Goal: Contribute content

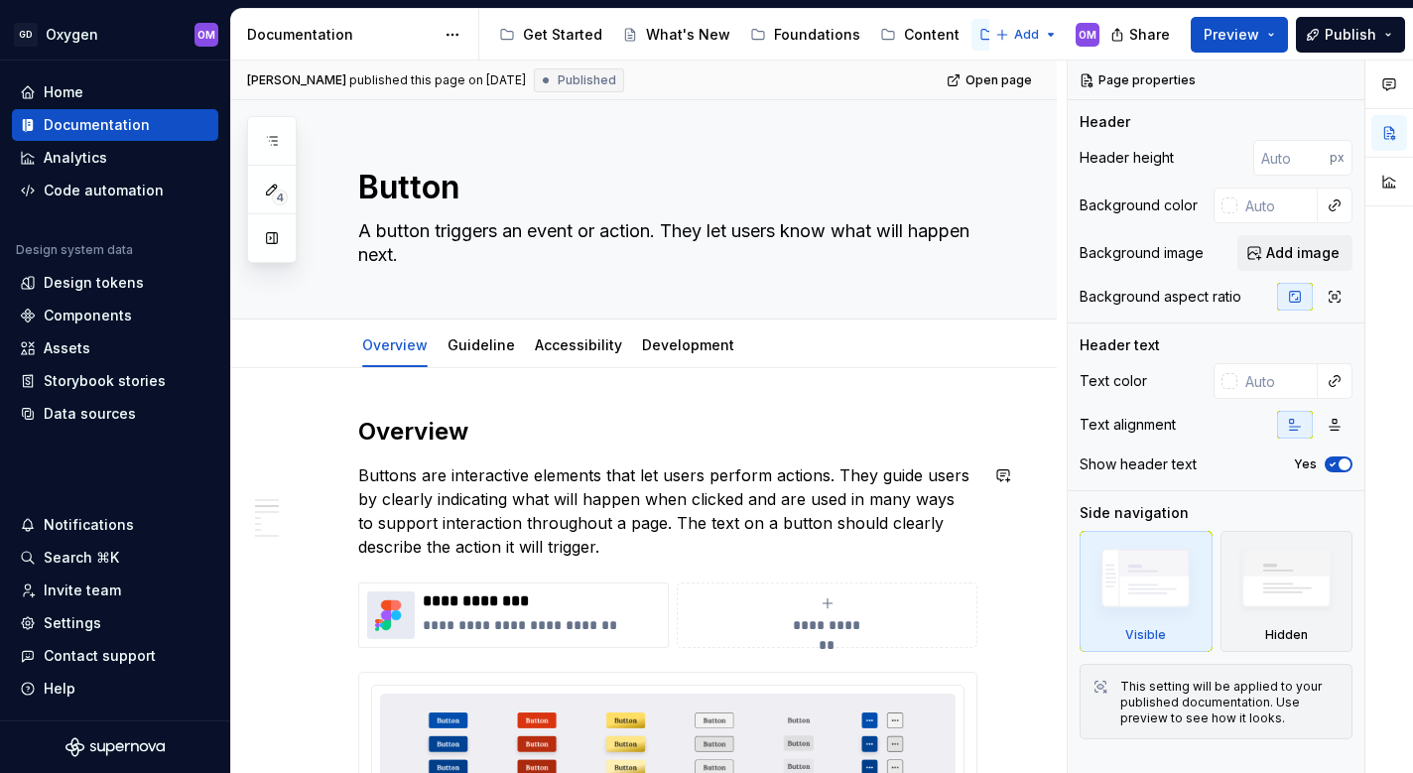
scroll to position [410, 0]
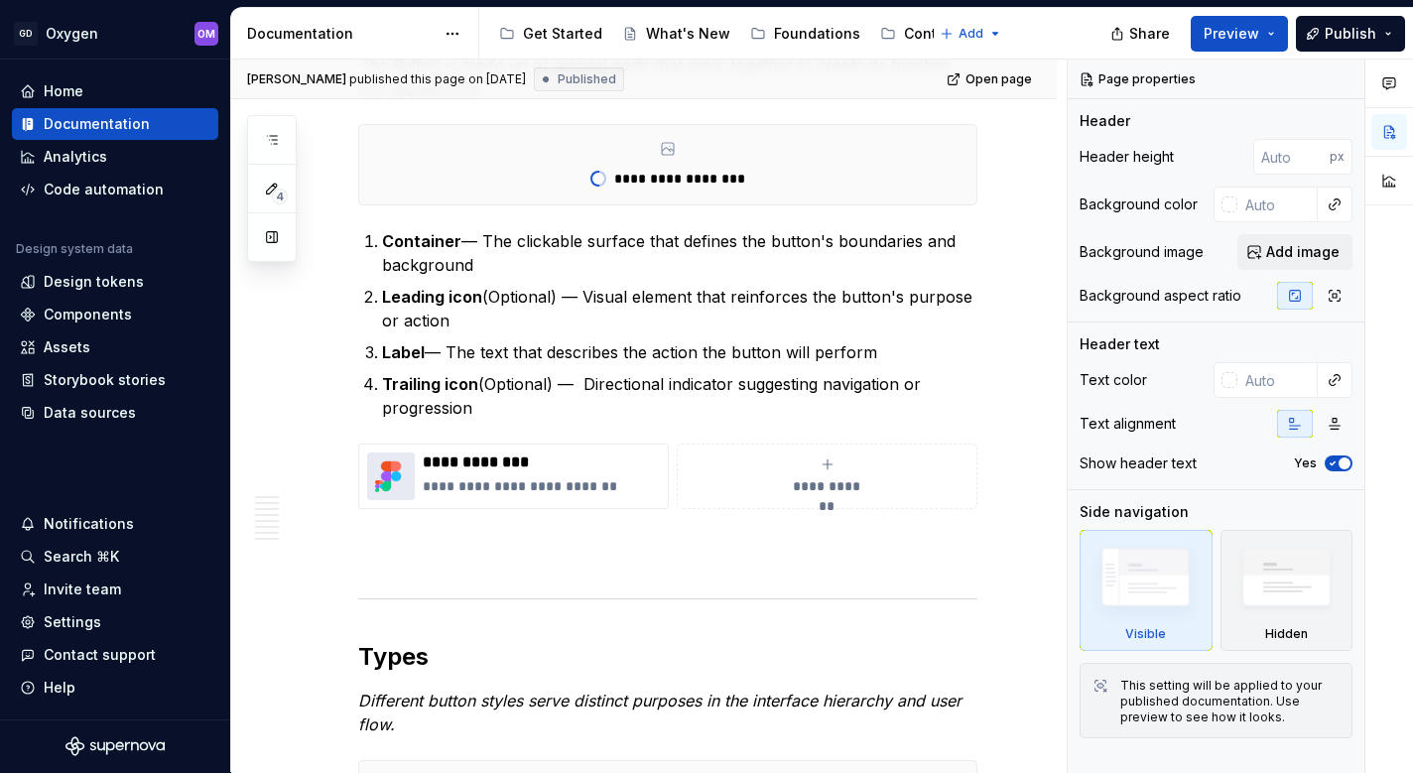
type textarea "*"
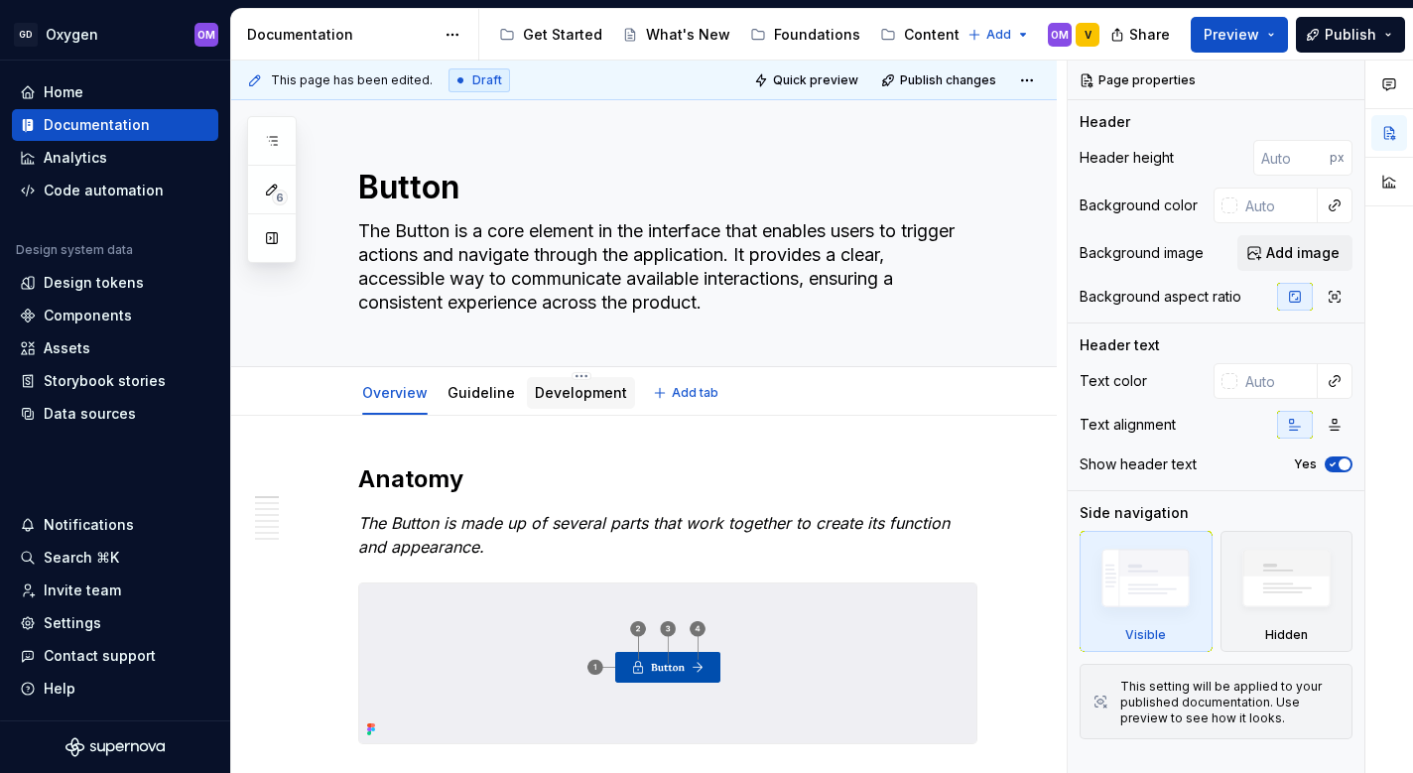
click at [585, 390] on link "Development" at bounding box center [581, 392] width 92 height 17
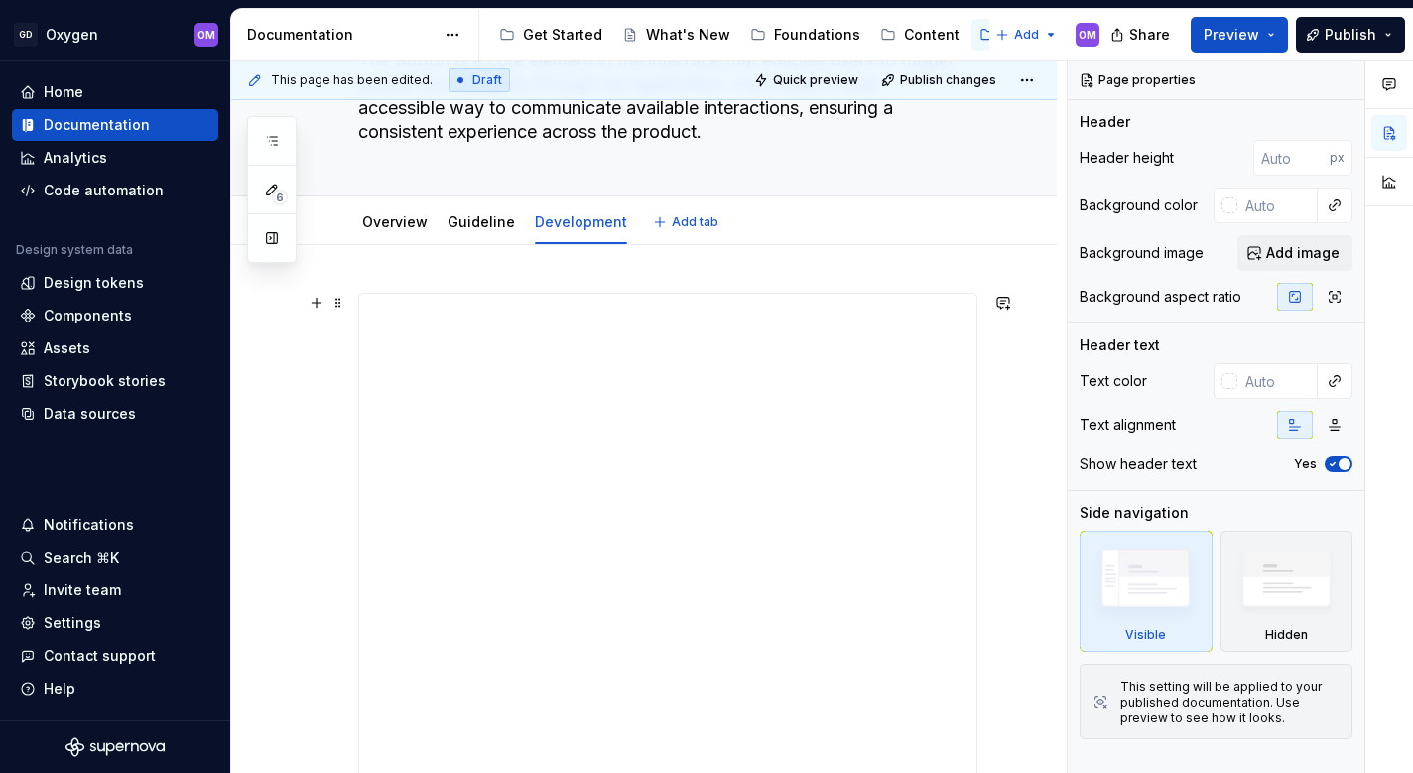
scroll to position [172, 0]
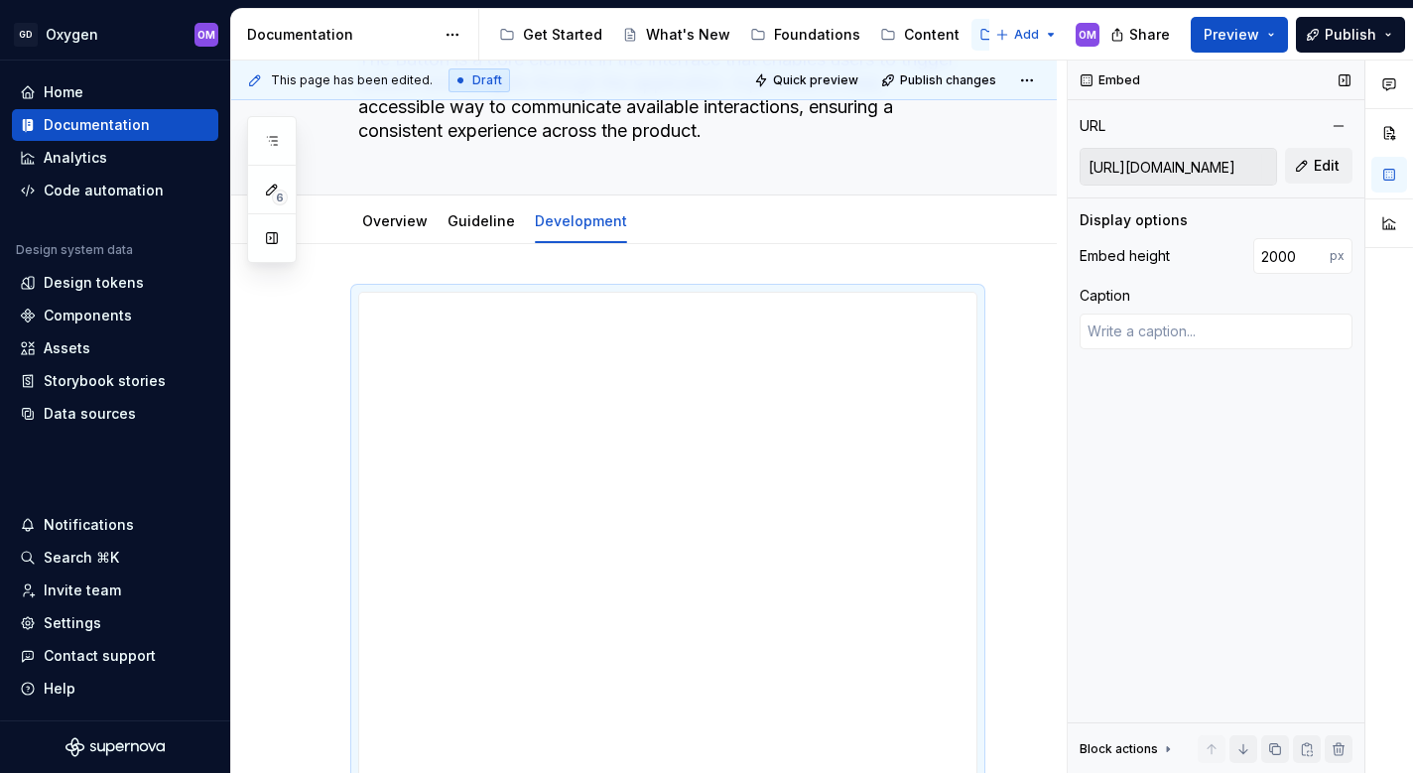
click at [1192, 167] on input "https://gdoc-temp-1.netlify.app" at bounding box center [1177, 167] width 195 height 36
click at [1322, 159] on span "Edit" at bounding box center [1327, 166] width 26 height 20
type textarea "*"
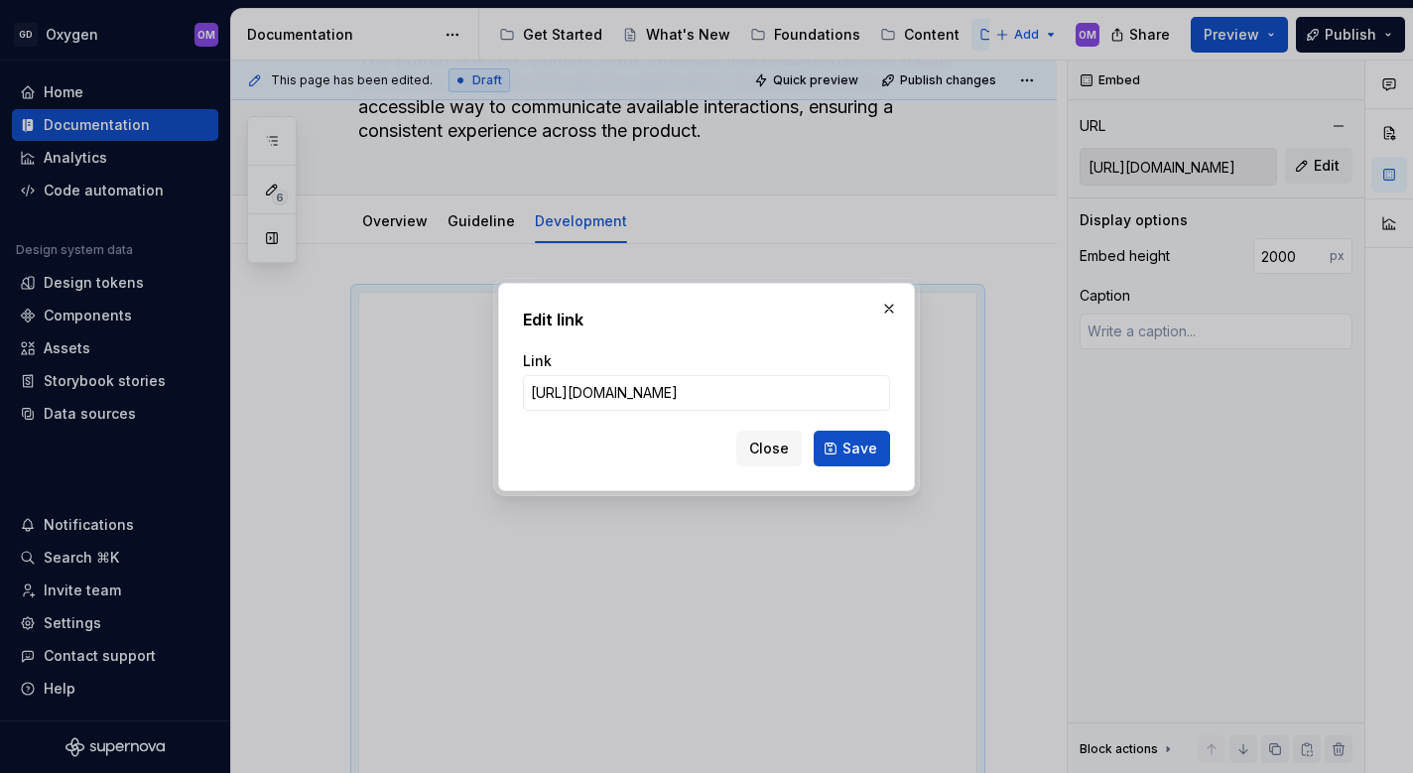
type input "https://gdoc-temp-1.netlify.app/doc/oxygen/button?m=hl"
click at [841, 445] on button "Save" at bounding box center [852, 449] width 76 height 36
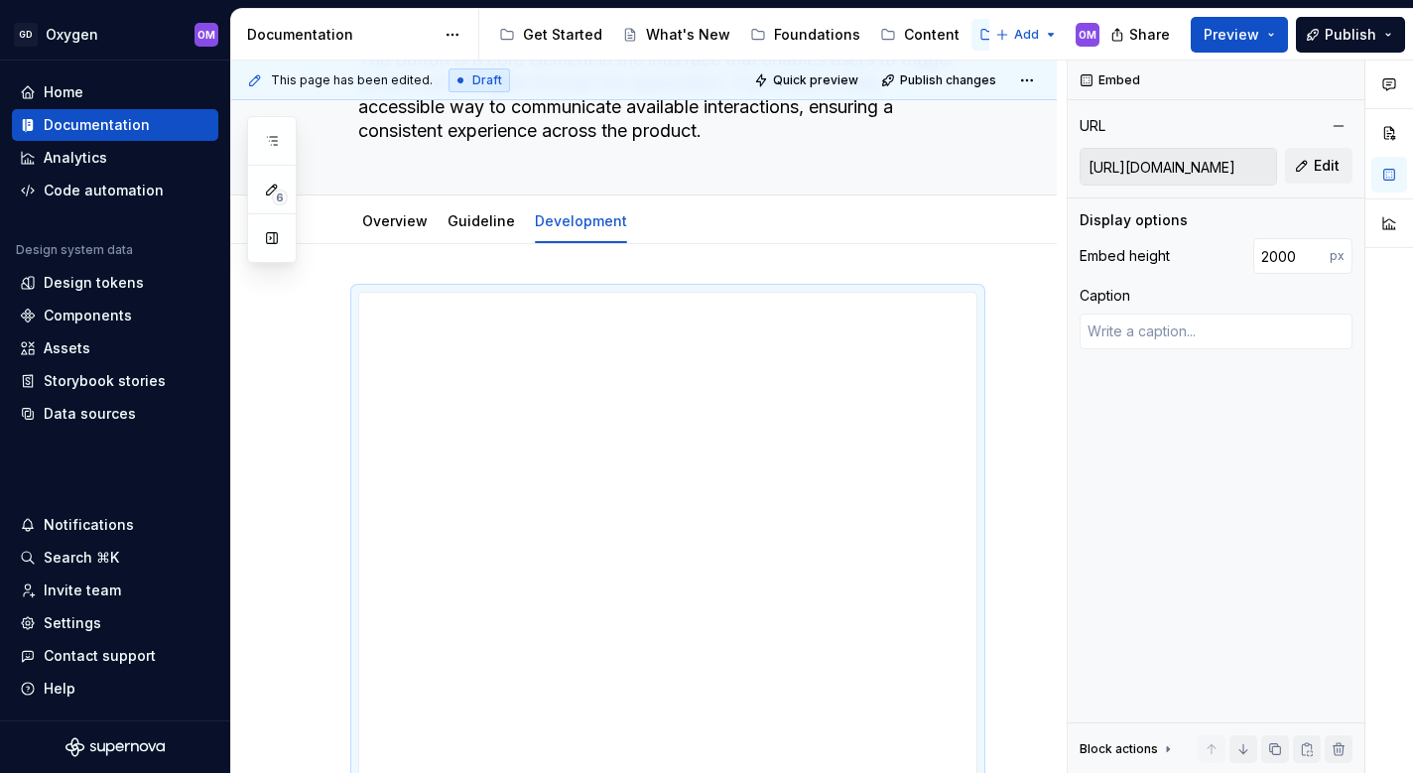
type textarea "*"
type input "https://gdoc-temp-1.netlify.app/doc/oxygen/button?m=hl"
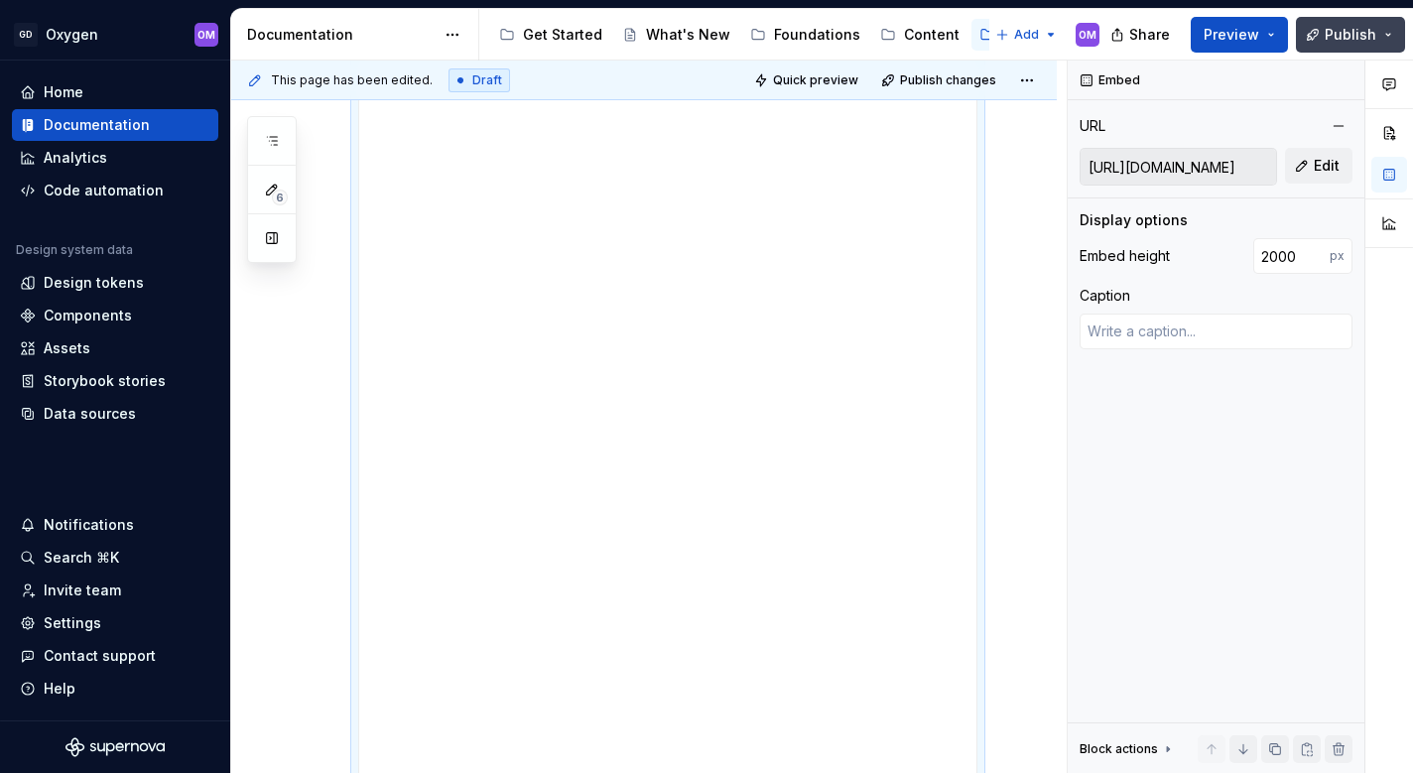
click at [1347, 29] on span "Publish" at bounding box center [1351, 35] width 52 height 20
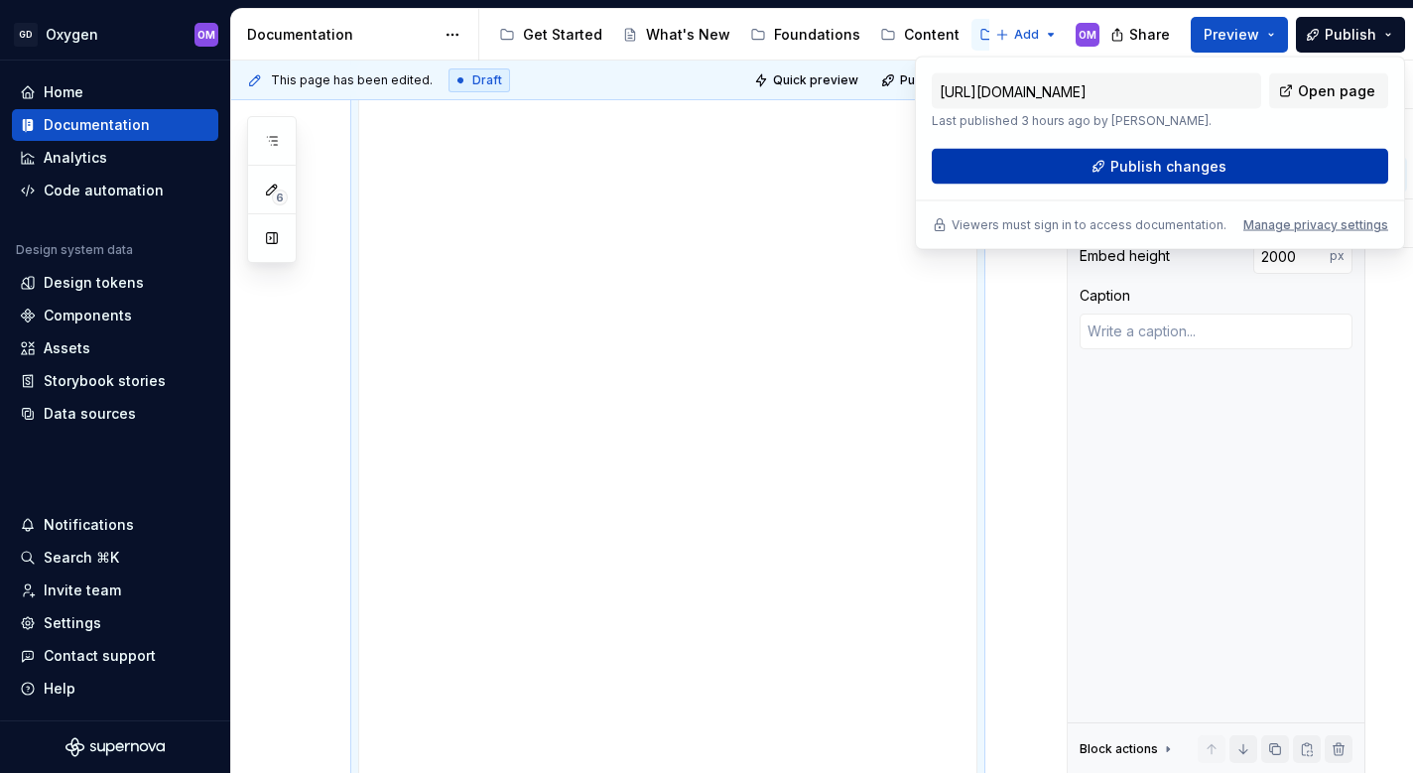
click at [1231, 174] on button "Publish changes" at bounding box center [1160, 167] width 456 height 36
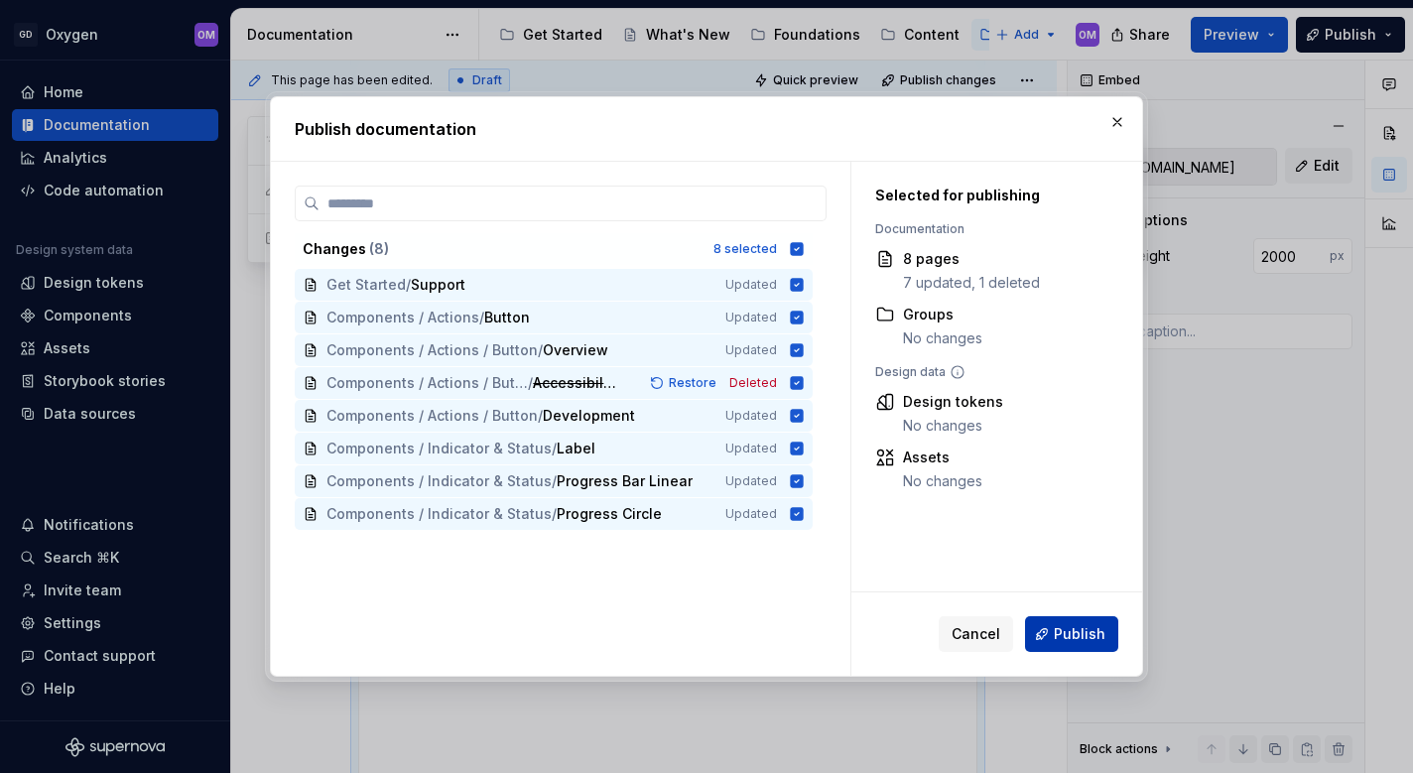
click at [1076, 634] on span "Publish" at bounding box center [1080, 634] width 52 height 20
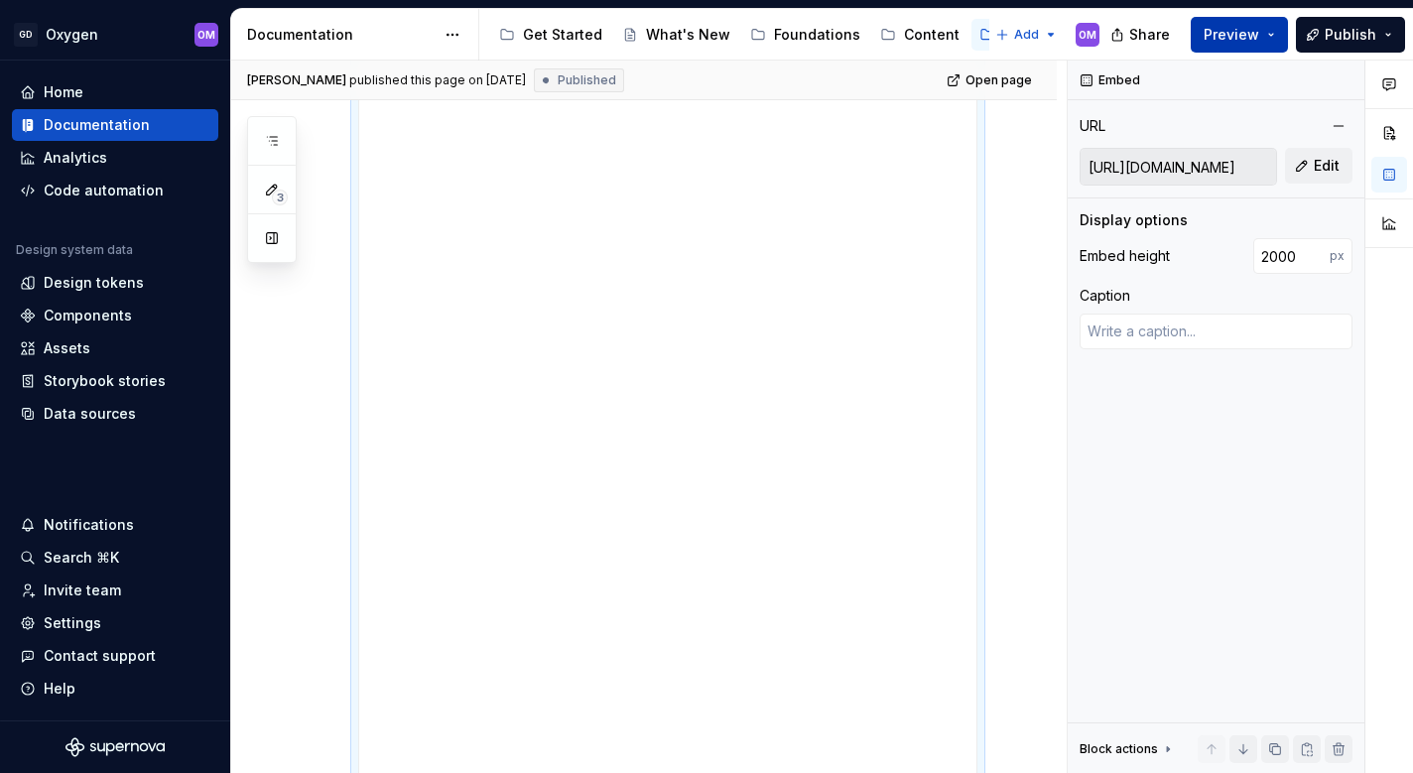
type textarea "*"
